Goal: Go to known website: Go to known website

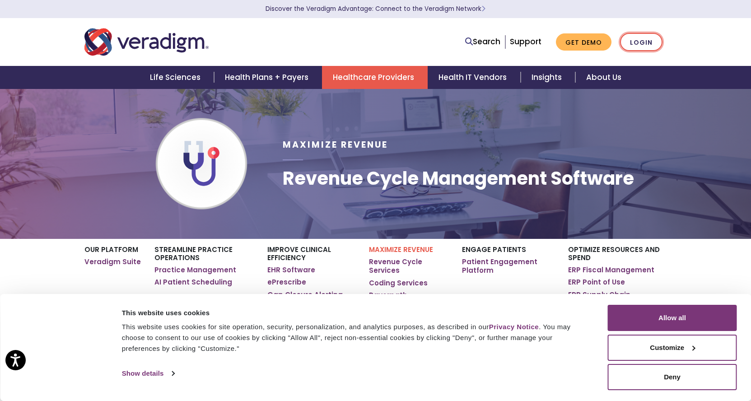
click at [644, 47] on link "Login" at bounding box center [641, 42] width 42 height 19
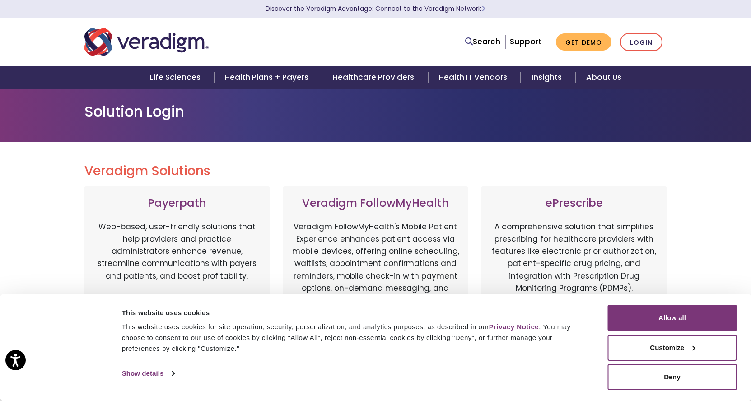
click at [174, 221] on p "Web-based, user-friendly solutions that help providers and practice administrat…" at bounding box center [177, 268] width 167 height 95
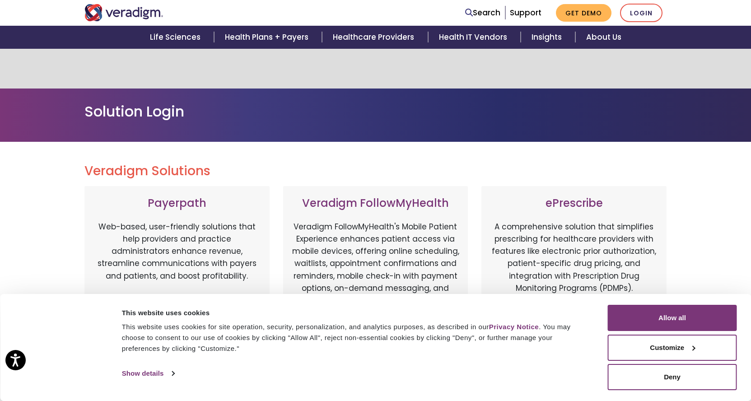
scroll to position [271, 0]
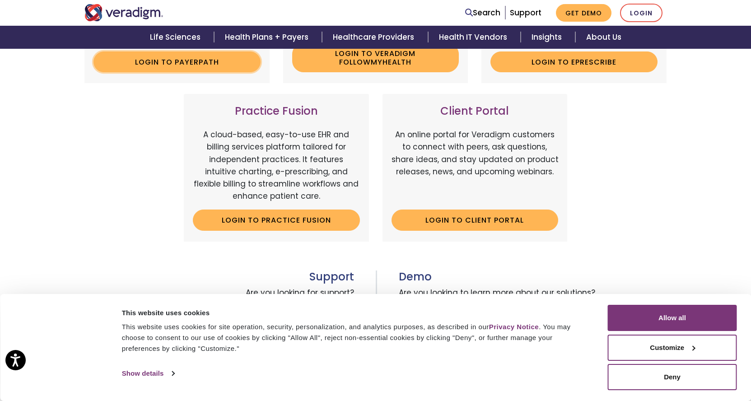
click at [179, 66] on link "Login to Payerpath" at bounding box center [177, 62] width 167 height 21
